Goal: Task Accomplishment & Management: Use online tool/utility

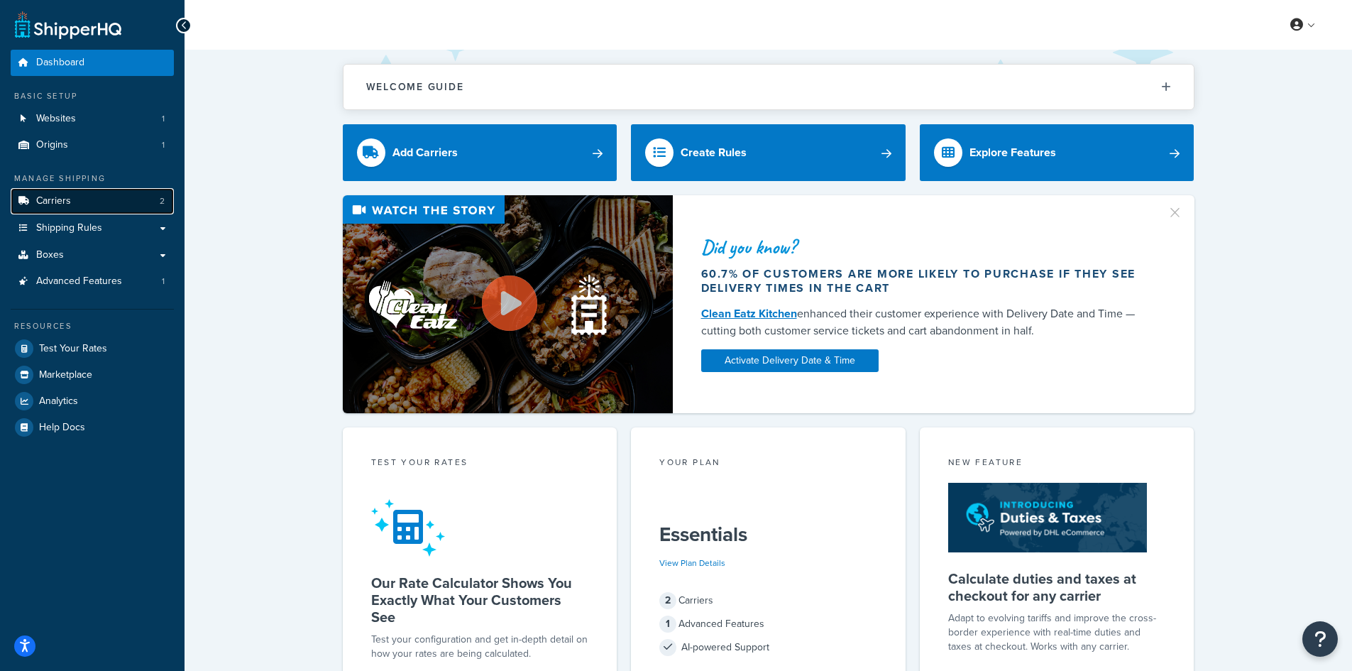
click at [72, 209] on link "Carriers 2" at bounding box center [92, 201] width 163 height 26
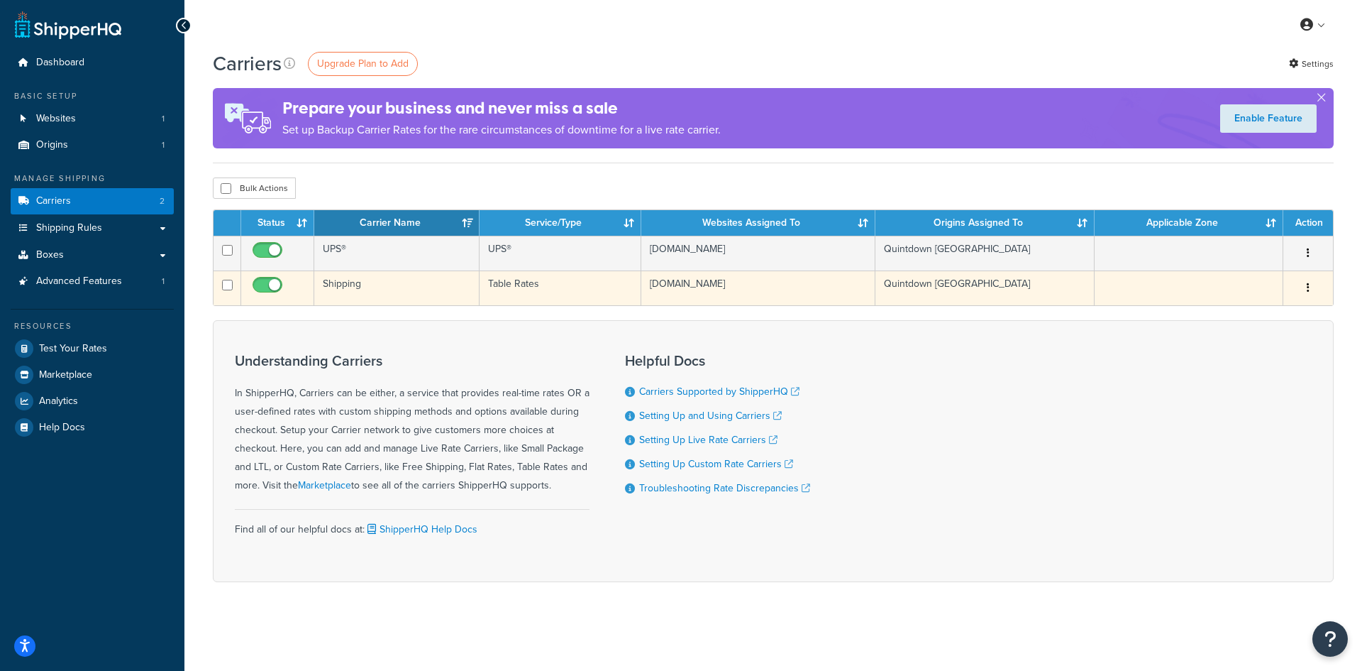
click at [683, 288] on td "[DOMAIN_NAME]" at bounding box center [758, 287] width 234 height 35
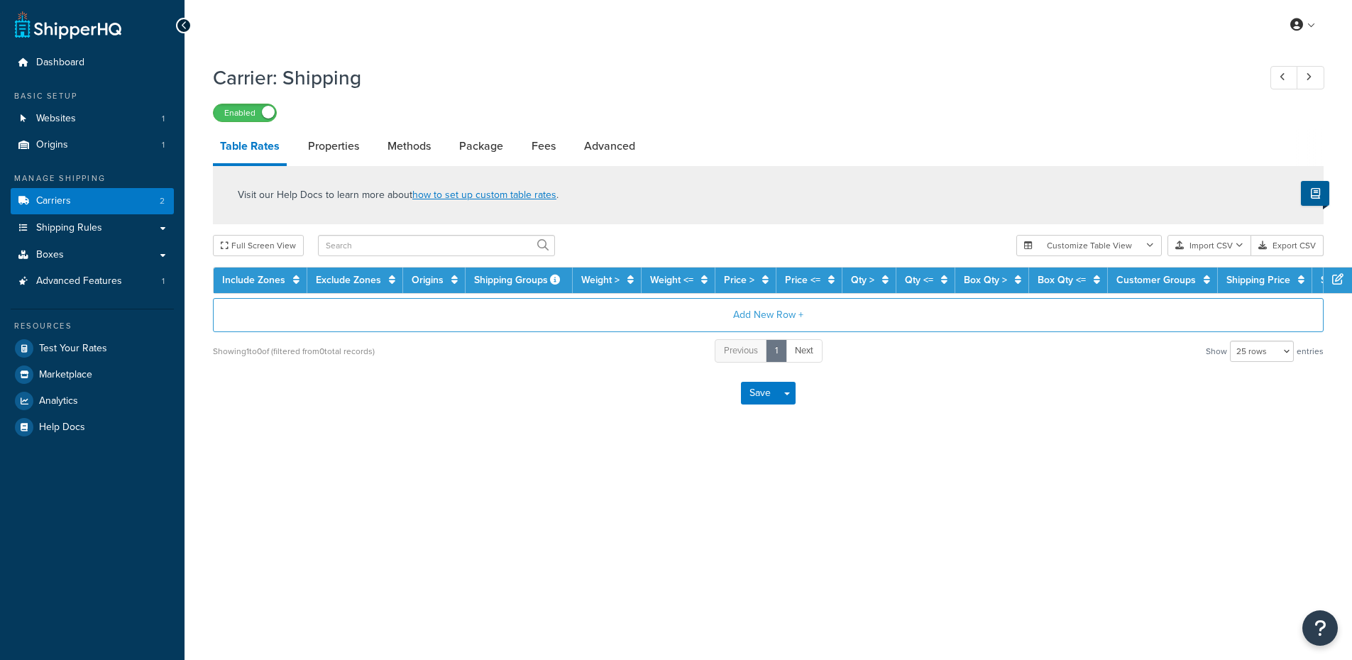
select select "25"
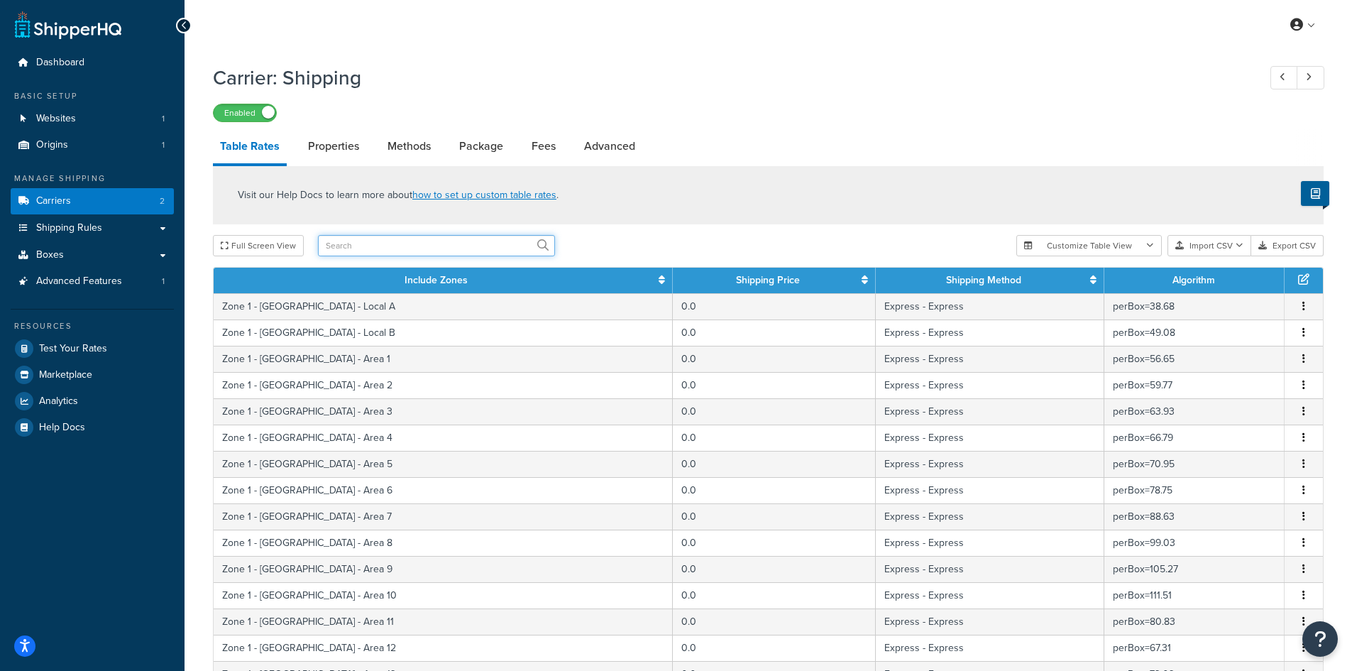
click at [448, 243] on input "text" at bounding box center [436, 245] width 237 height 21
type input "[GEOGRAPHIC_DATA]"
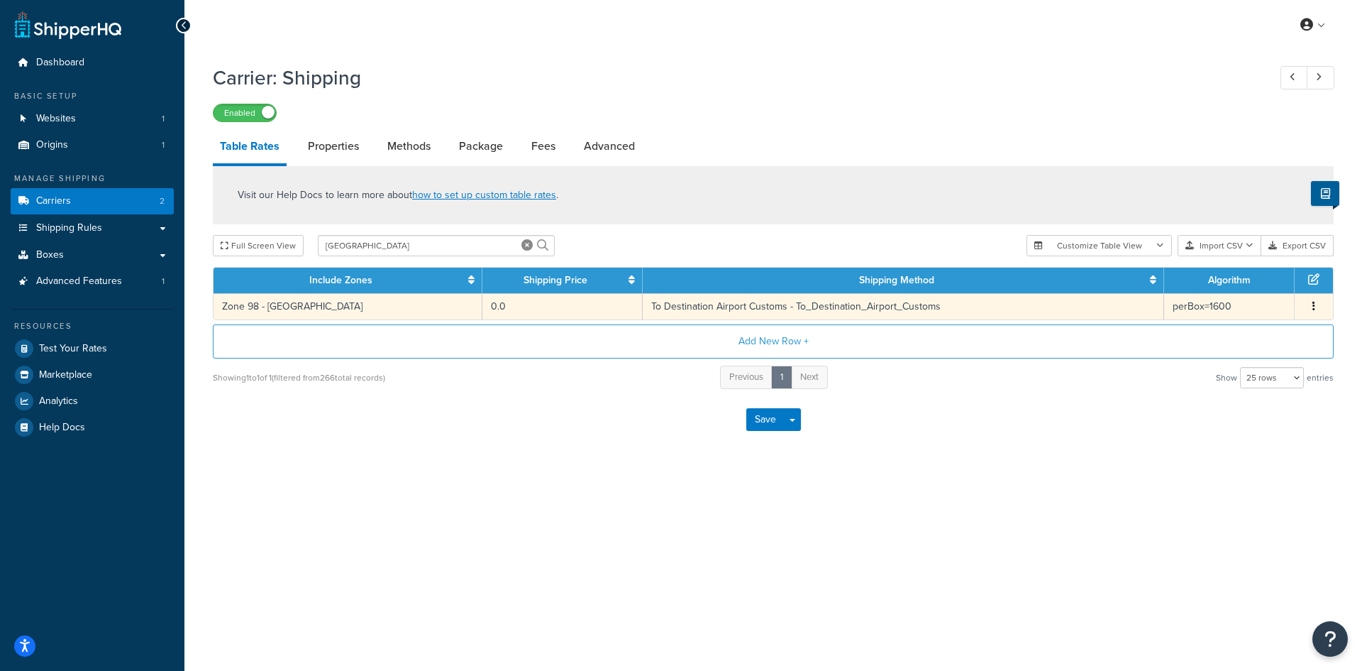
click at [737, 314] on td "To Destination Airport Customs - To_Destination_Airport_Customs" at bounding box center [904, 306] width 522 height 26
select select "182208"
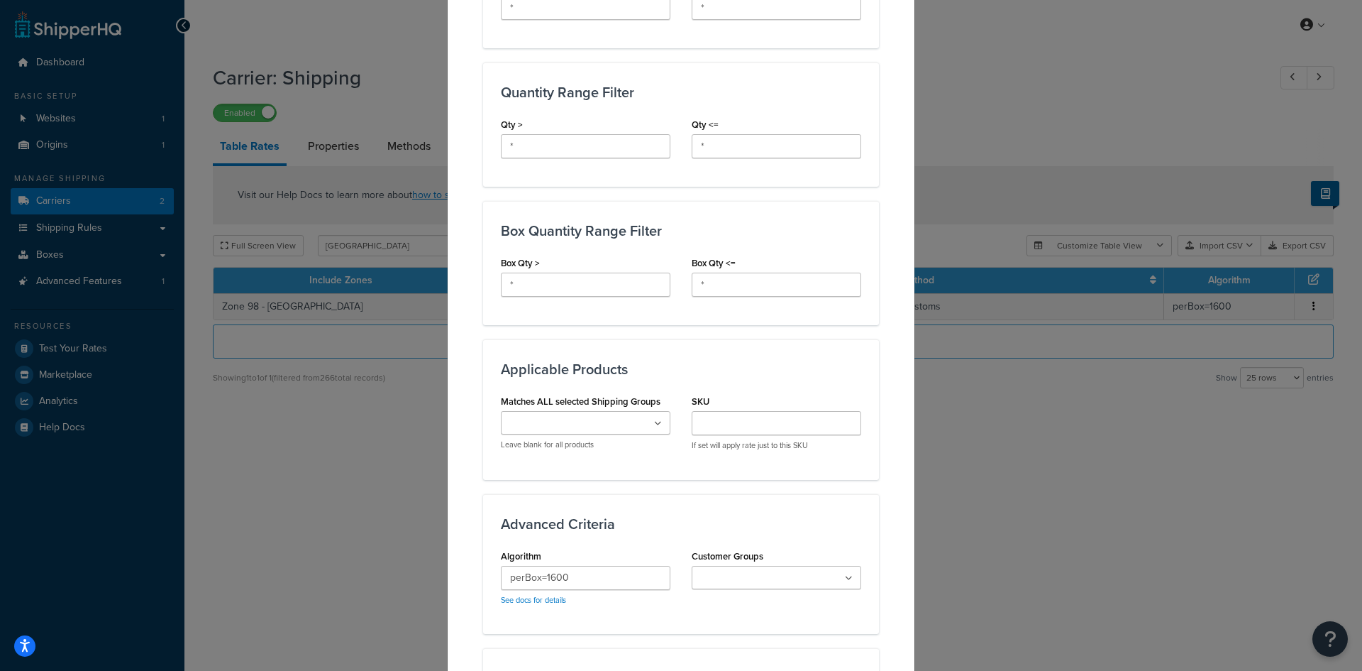
scroll to position [639, 0]
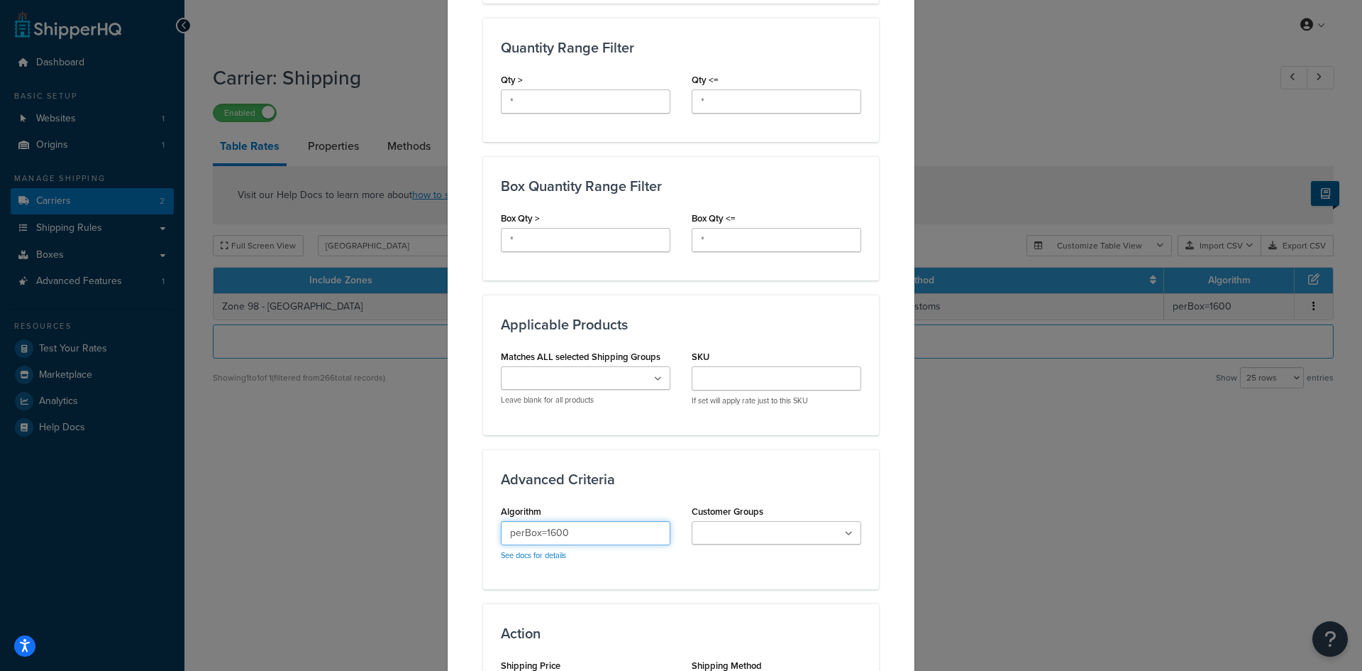
drag, startPoint x: 541, startPoint y: 519, endPoint x: 628, endPoint y: 518, distance: 86.6
click at [628, 521] on input "perBox=1600" at bounding box center [586, 533] width 170 height 24
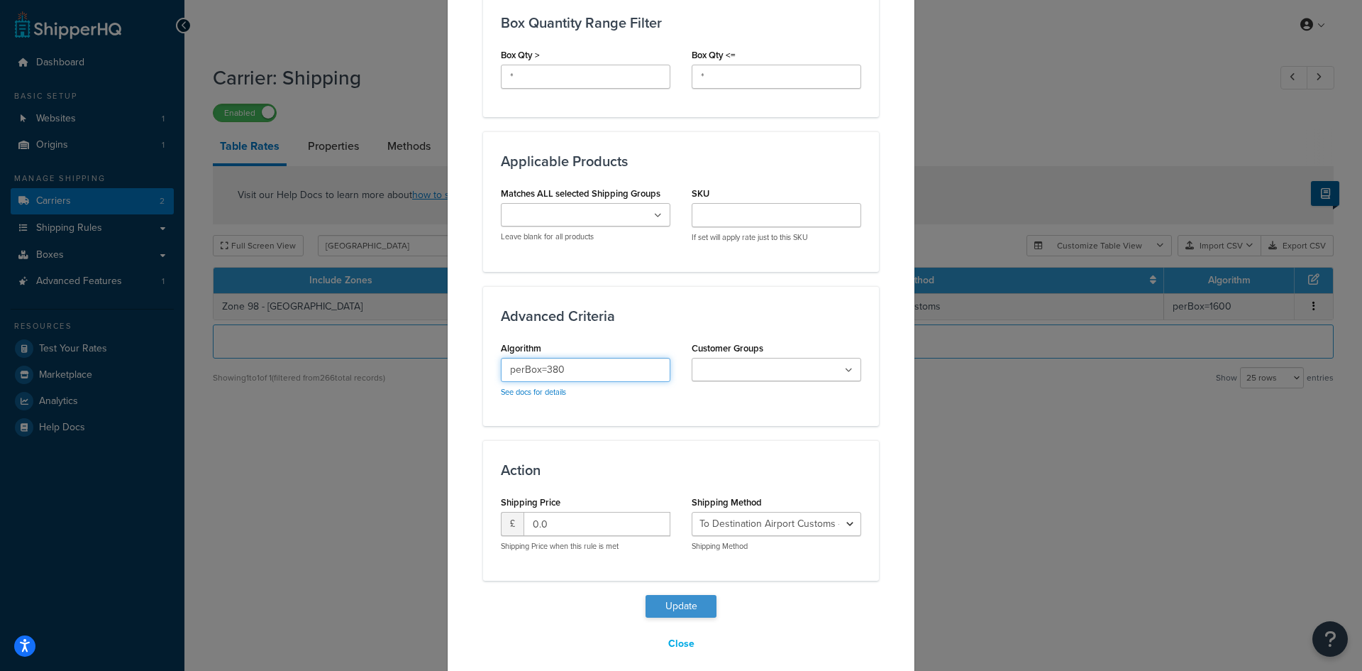
type input "perBox=380"
click at [685, 595] on button "Update" at bounding box center [681, 606] width 71 height 23
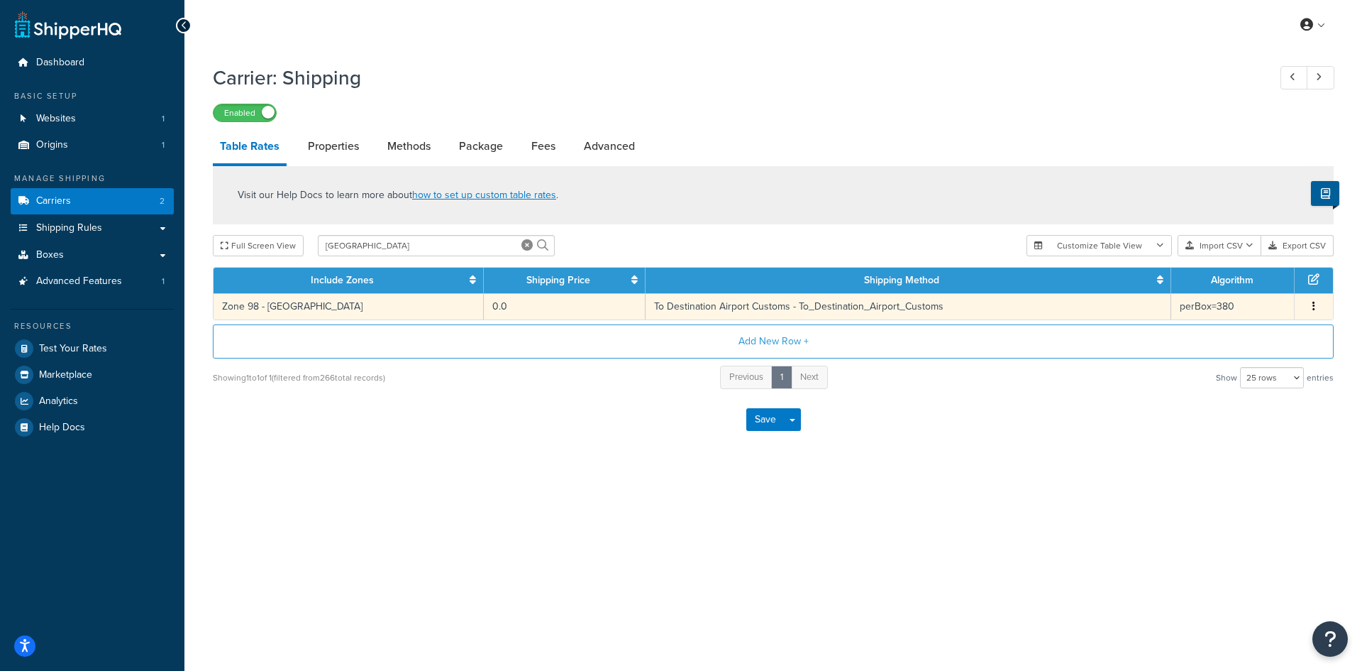
click at [720, 300] on td "To Destination Airport Customs - To_Destination_Airport_Customs" at bounding box center [909, 306] width 526 height 26
select select "182208"
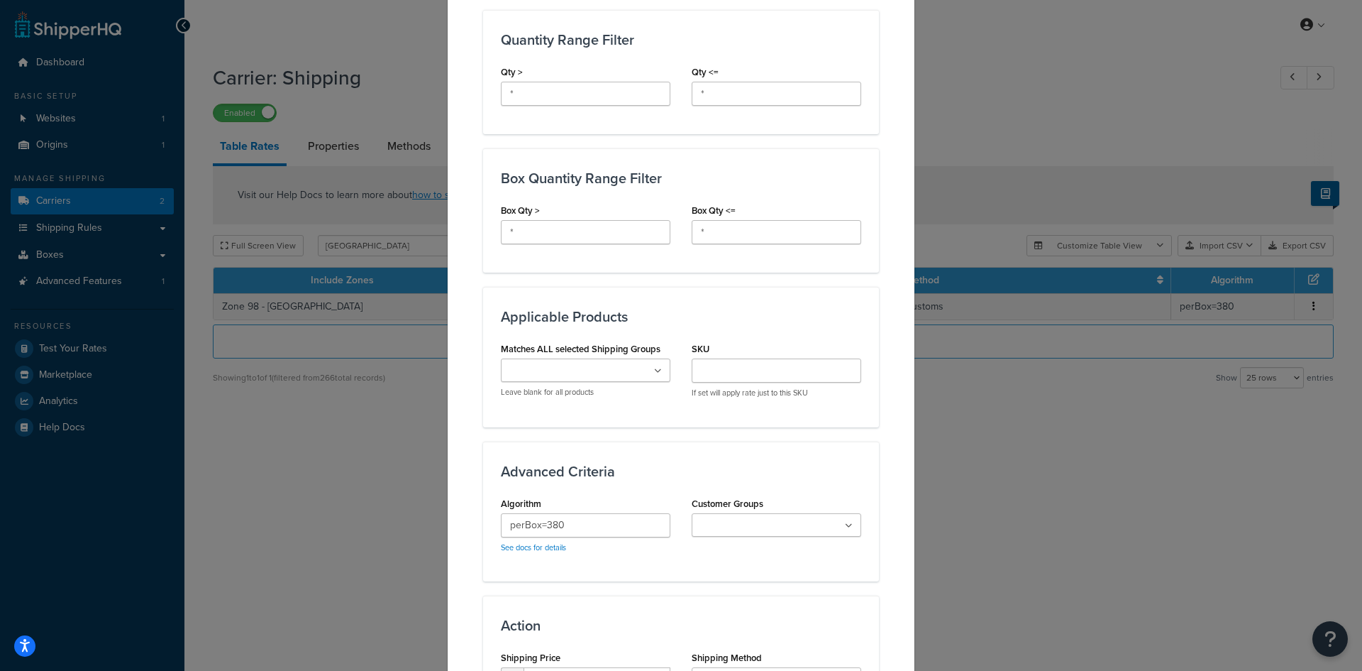
scroll to position [710, 0]
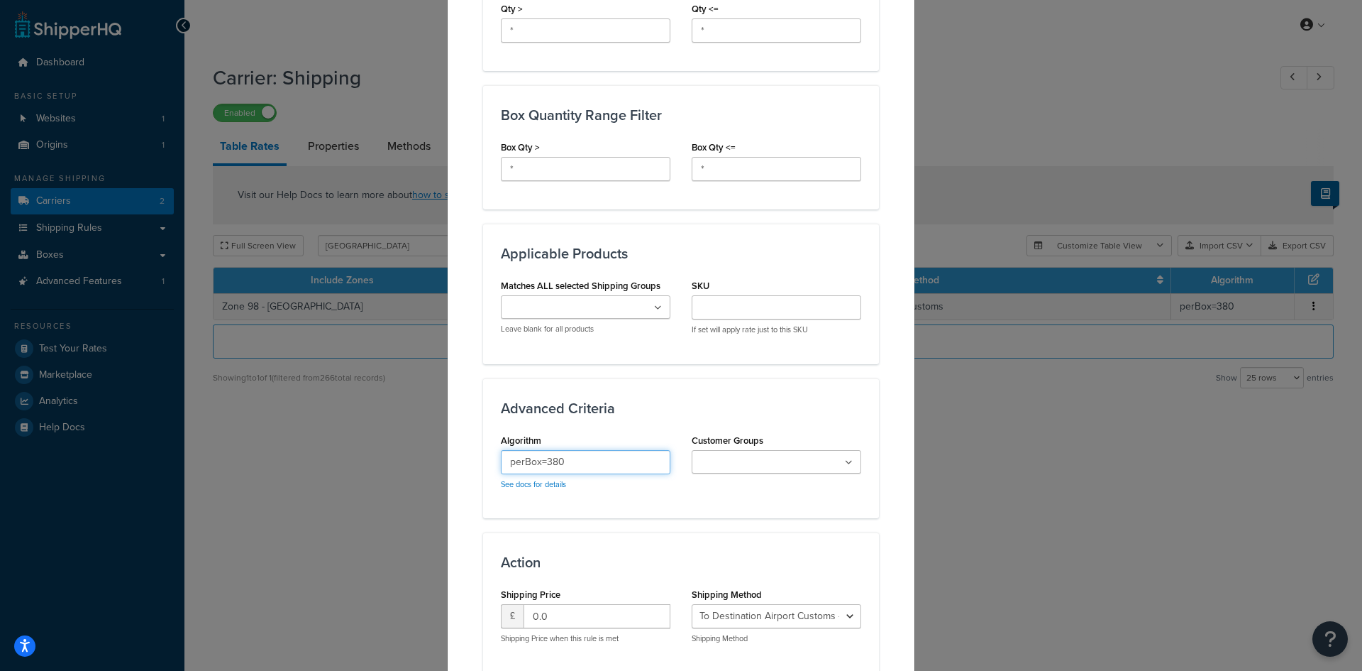
drag, startPoint x: 541, startPoint y: 451, endPoint x: 634, endPoint y: 468, distance: 95.3
click at [634, 468] on div "perBox=380 See docs for details" at bounding box center [586, 470] width 170 height 40
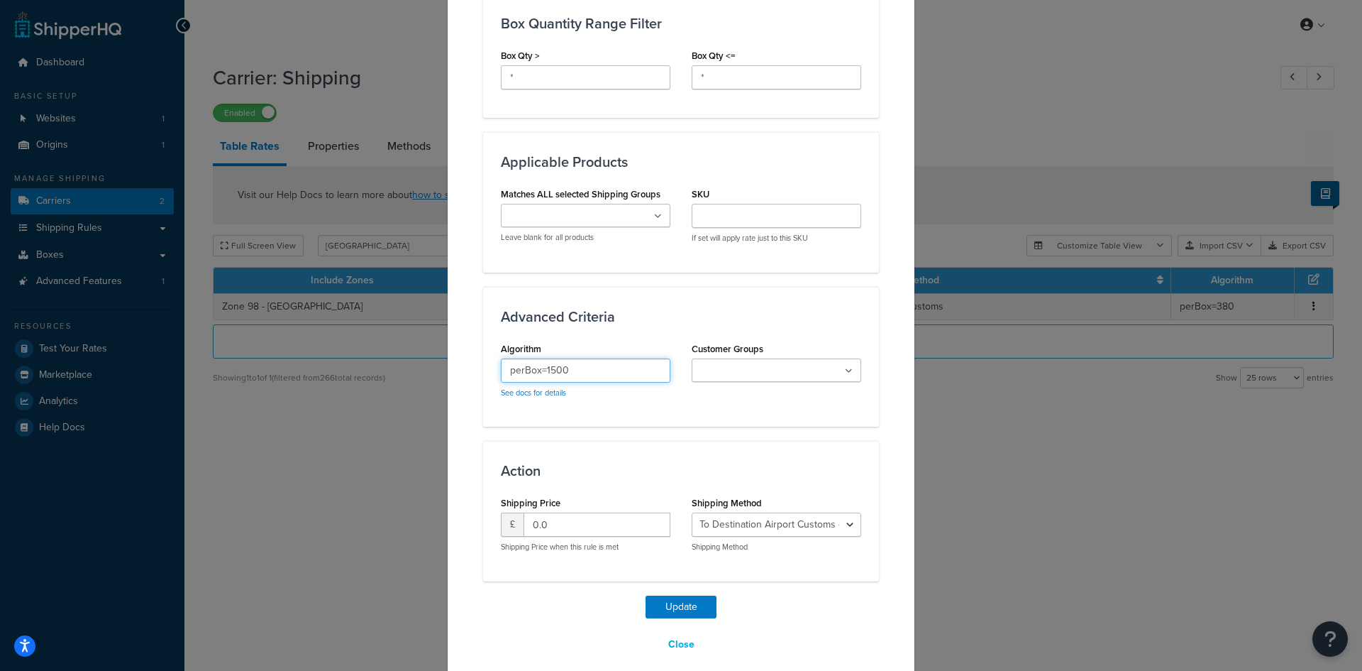
scroll to position [802, 0]
type input "perBox=1500"
click at [660, 595] on button "Update" at bounding box center [681, 606] width 71 height 23
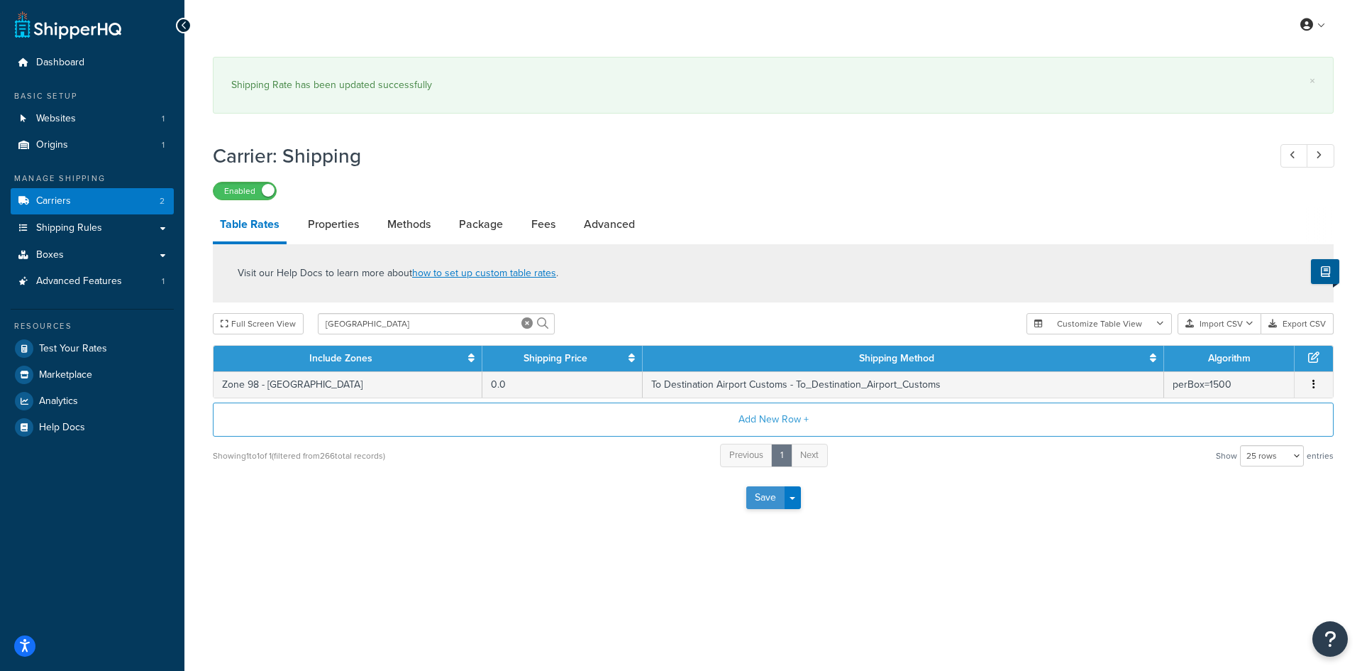
click at [753, 509] on button "Save" at bounding box center [766, 497] width 38 height 23
